Goal: Transaction & Acquisition: Purchase product/service

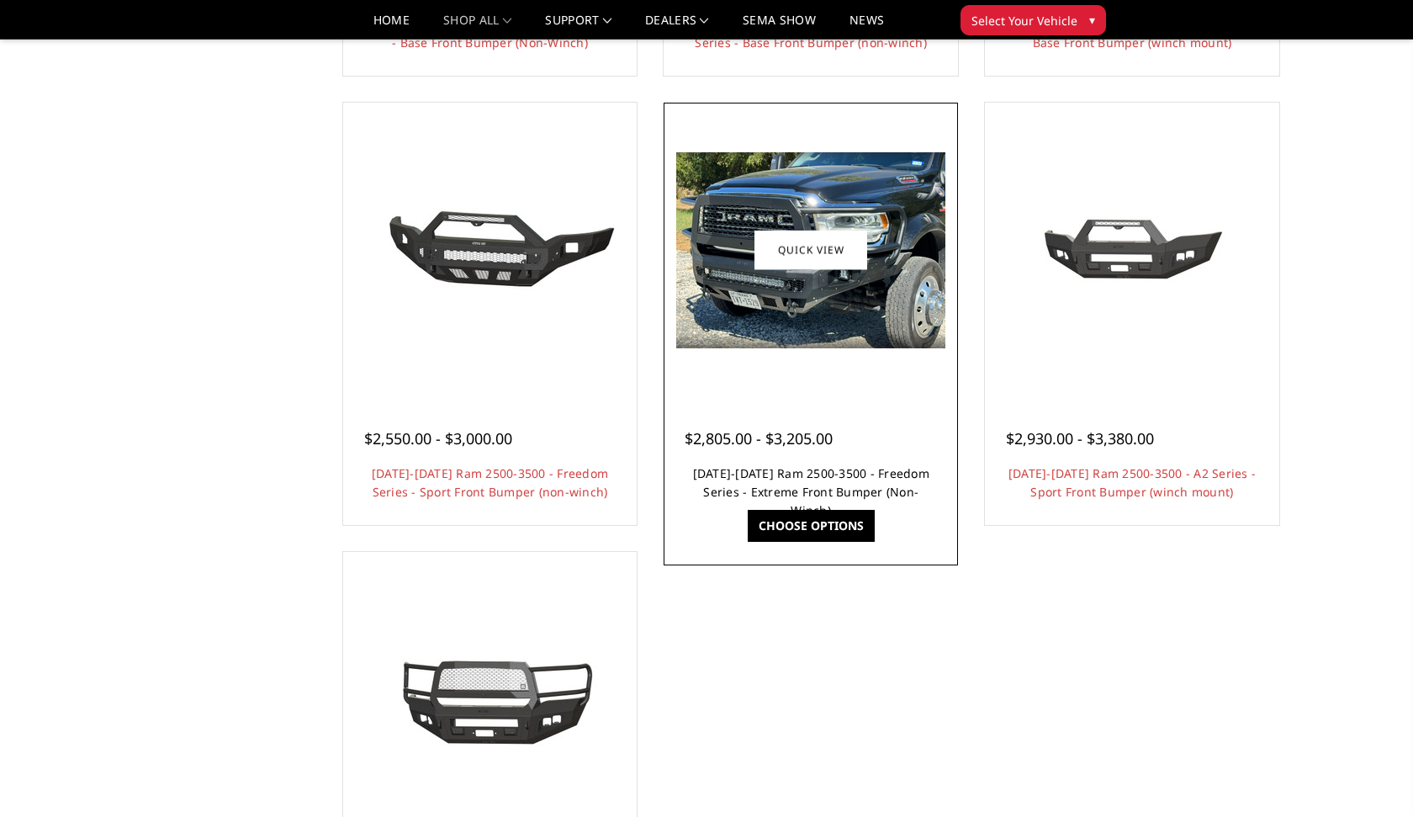
scroll to position [997, 0]
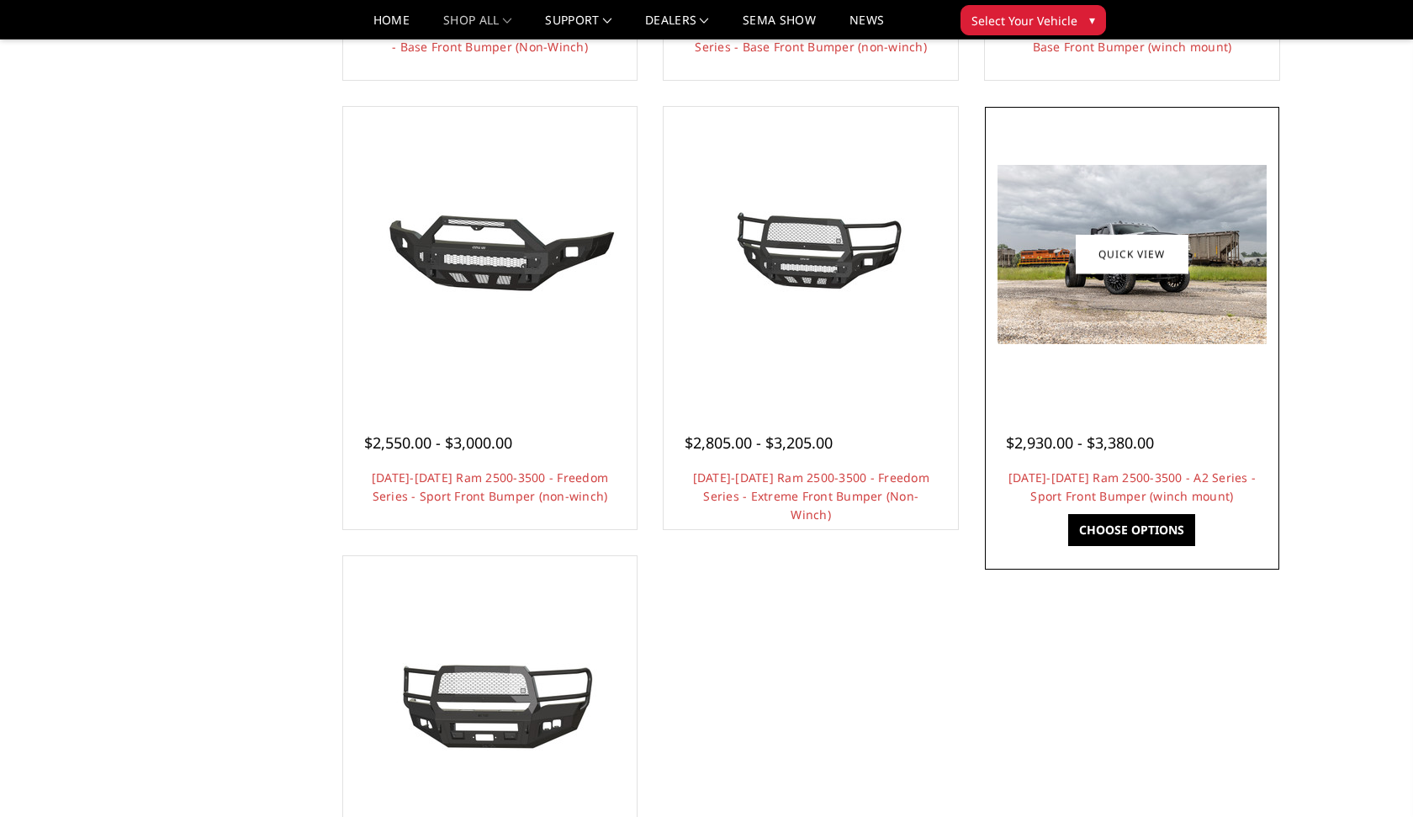
click at [1130, 295] on img at bounding box center [1131, 254] width 269 height 179
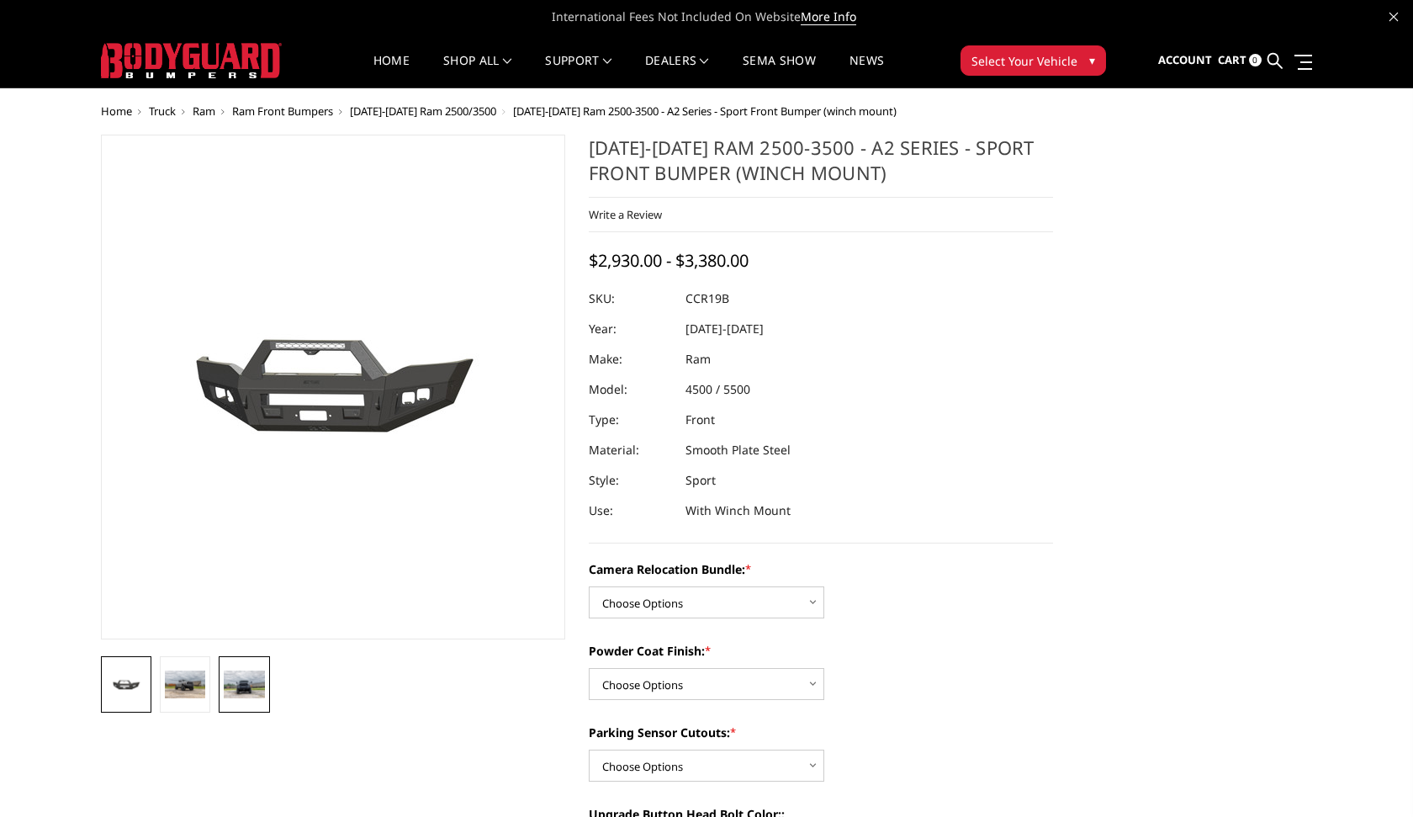
click at [246, 683] on img at bounding box center [244, 683] width 40 height 27
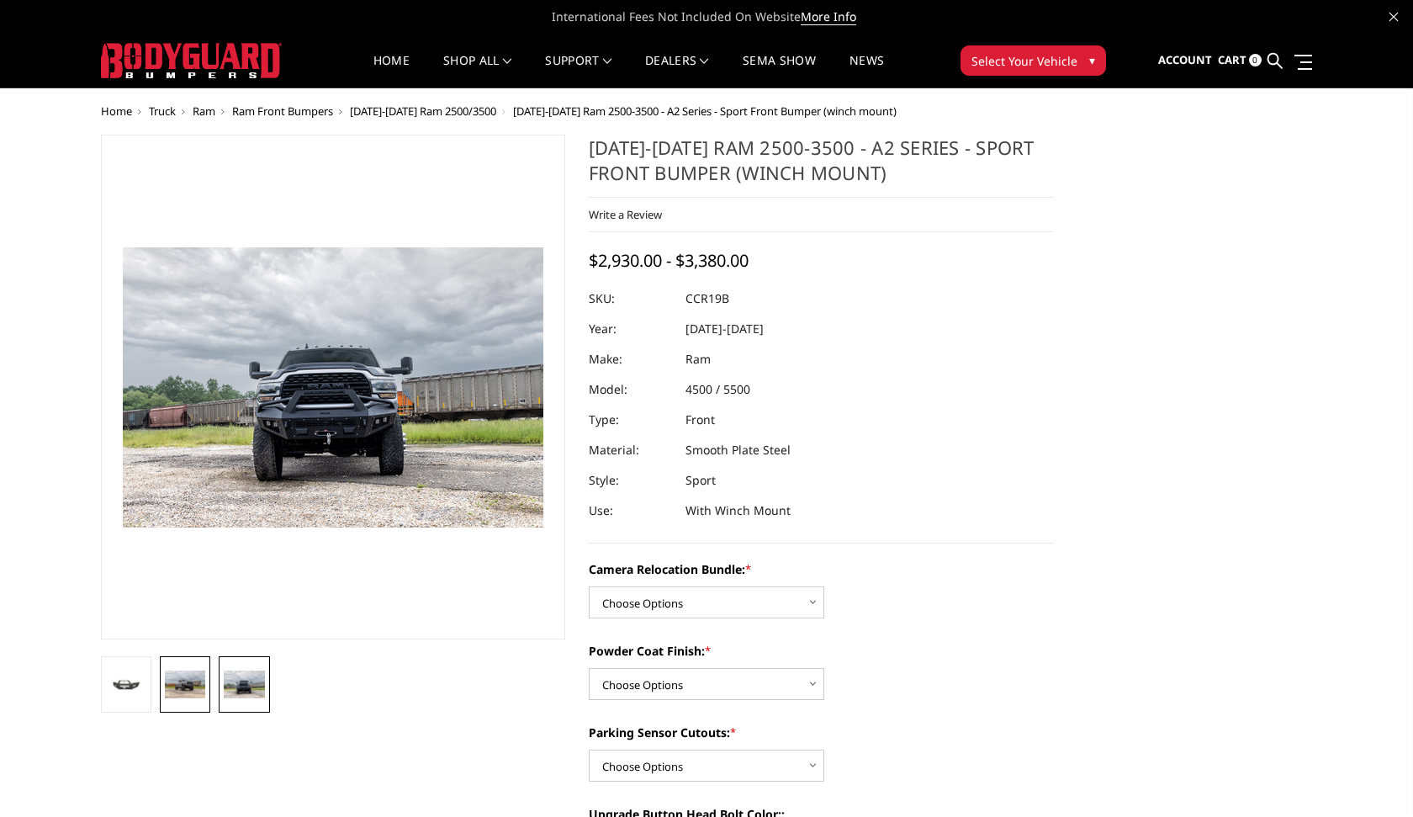
click at [183, 683] on img at bounding box center [185, 683] width 40 height 27
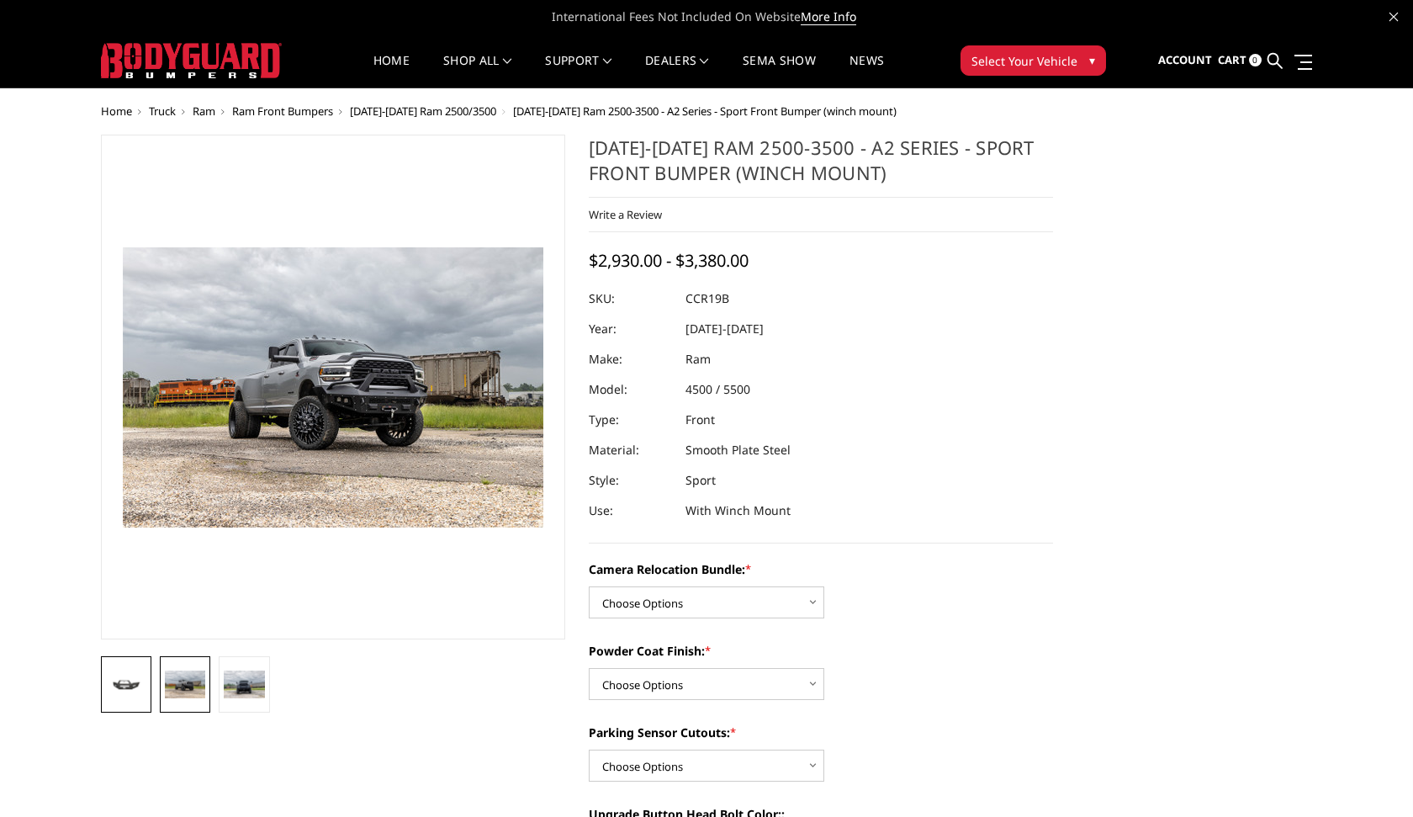
click at [124, 695] on link at bounding box center [126, 684] width 50 height 56
